Goal: Information Seeking & Learning: Learn about a topic

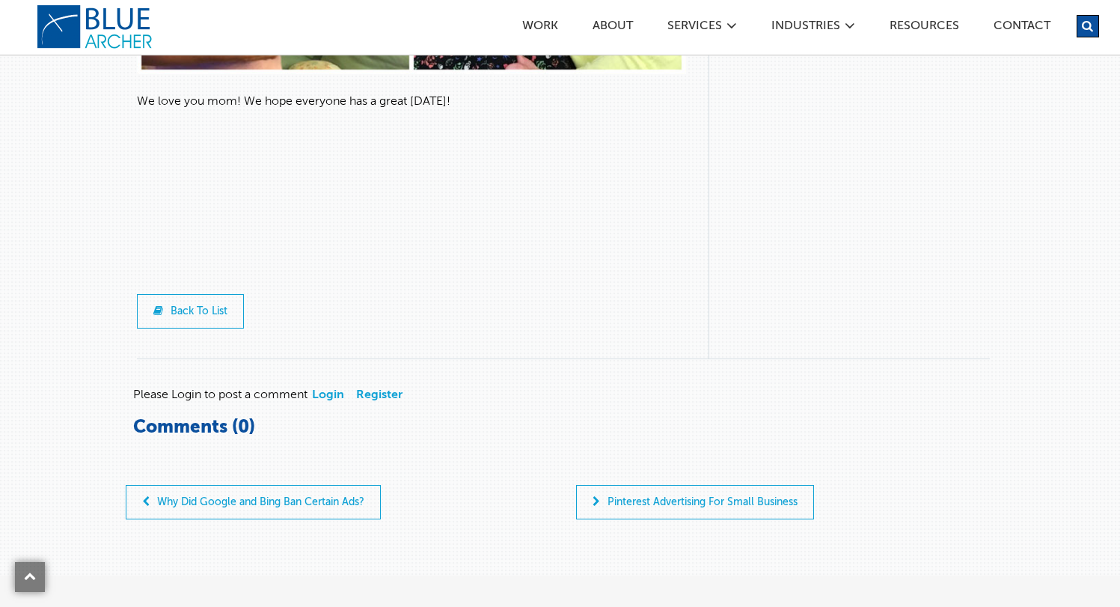
scroll to position [4946, 0]
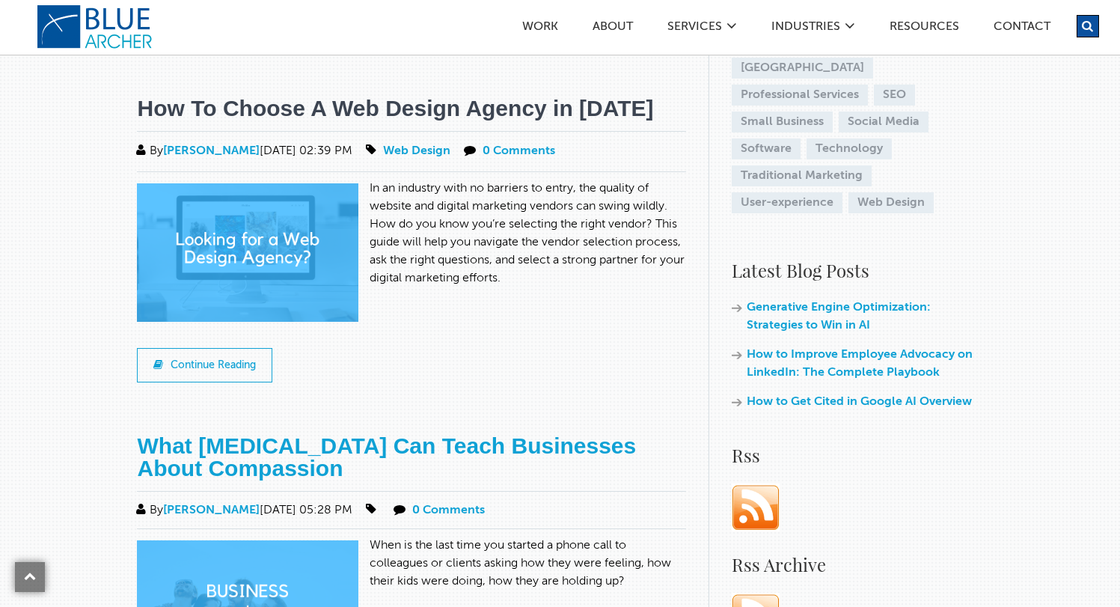
scroll to position [546, 0]
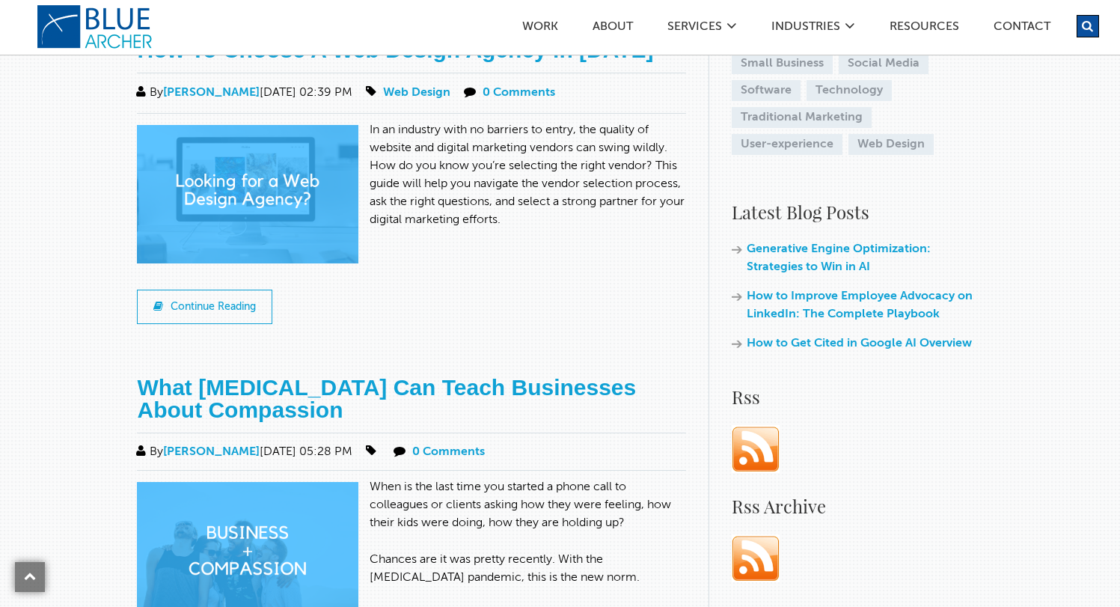
click at [428, 166] on p "In an industry with no barriers to entry, the quality of website and digital ma…" at bounding box center [411, 175] width 549 height 108
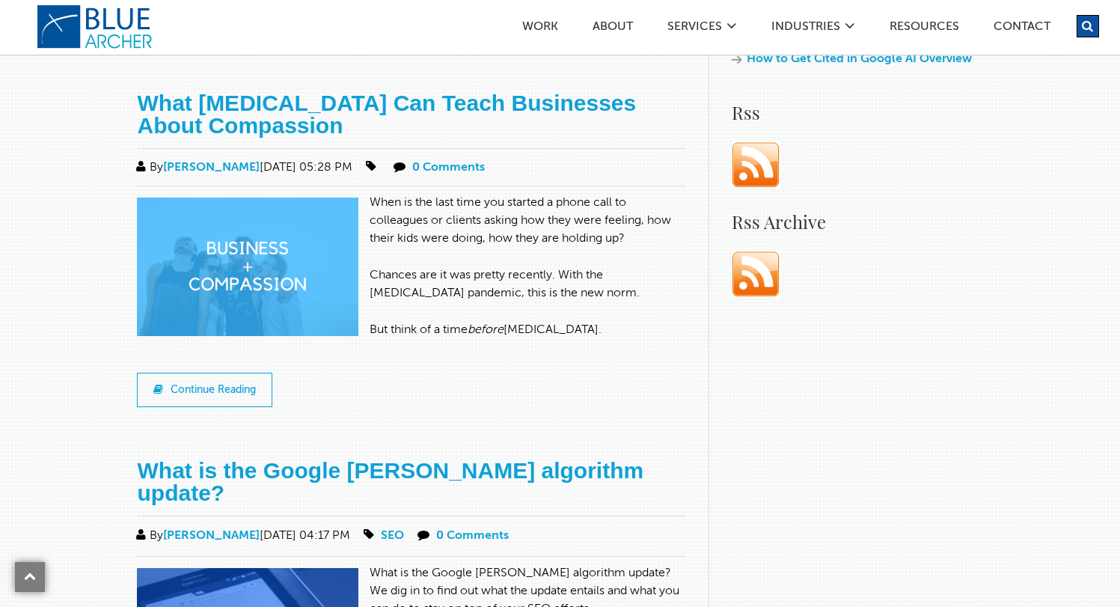
scroll to position [911, 0]
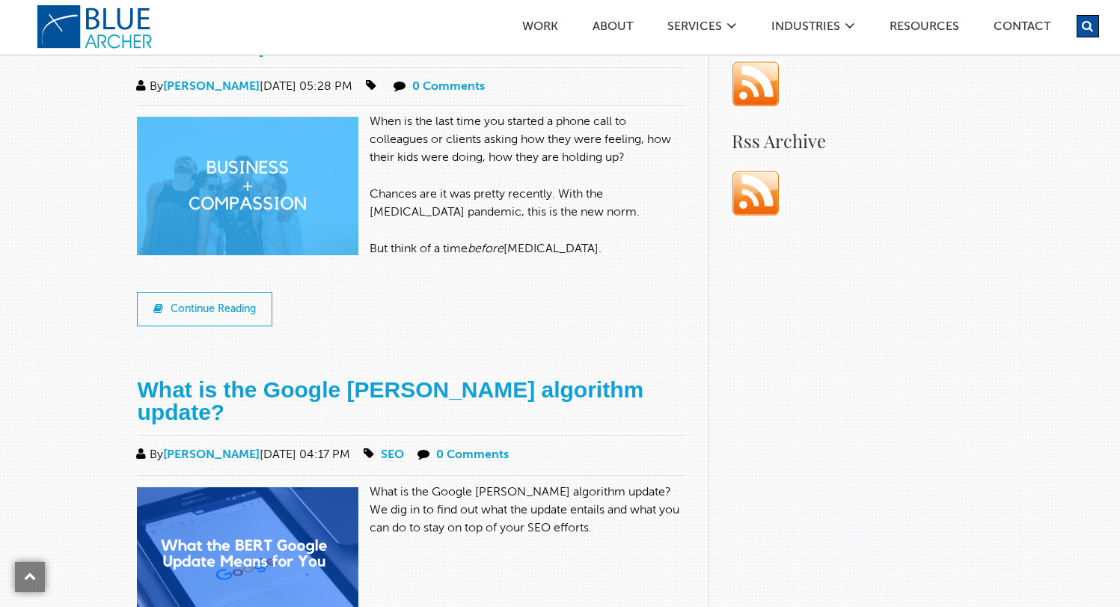
click at [422, 483] on p "What is the Google [PERSON_NAME] algorithm update? We dig in to find out what t…" at bounding box center [411, 510] width 549 height 54
click at [233, 515] on img at bounding box center [253, 562] width 233 height 150
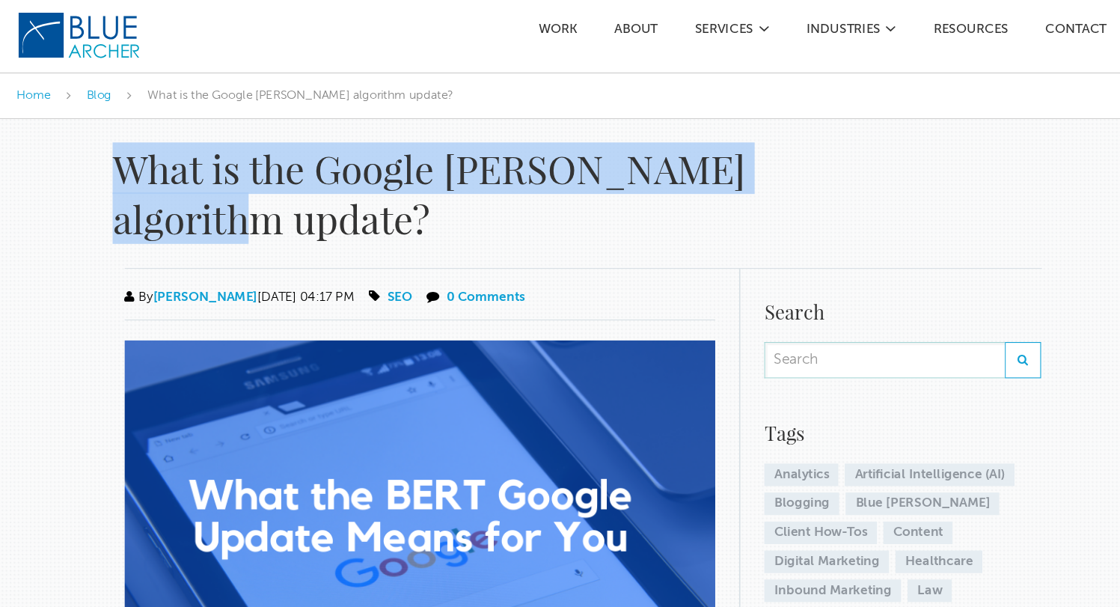
drag, startPoint x: 309, startPoint y: 218, endPoint x: 108, endPoint y: 153, distance: 211.7
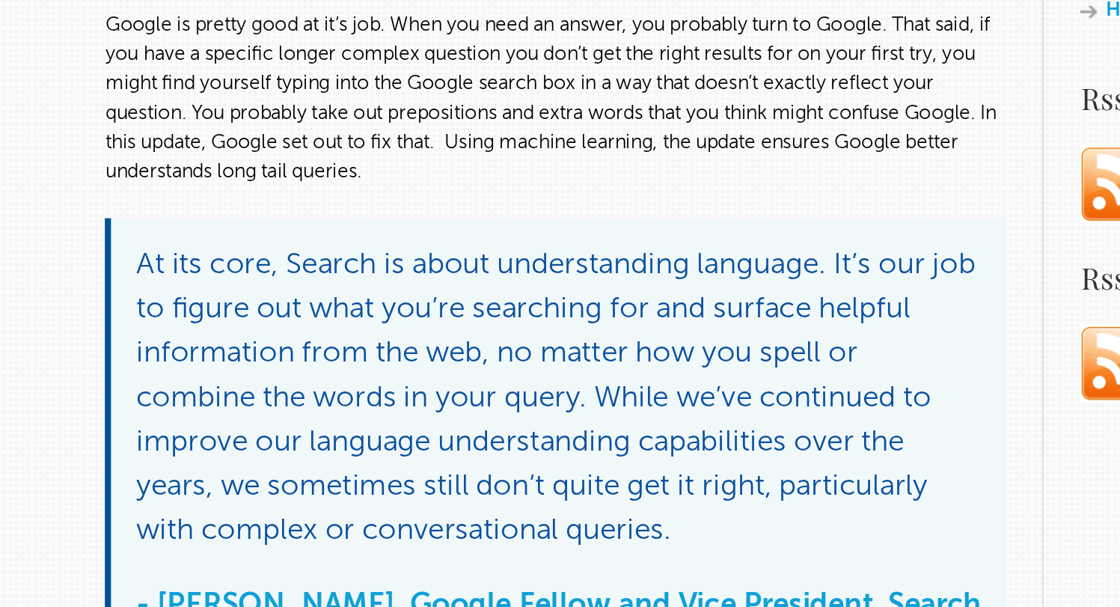
scroll to position [750, 0]
